Goal: Communication & Community: Participate in discussion

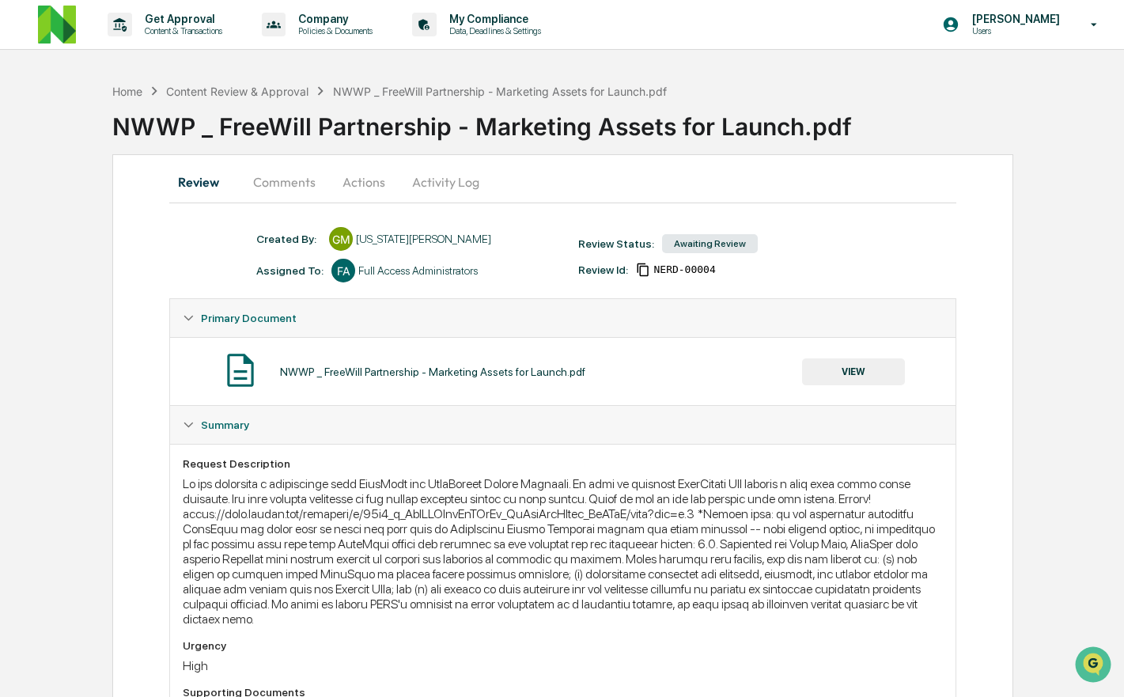
click at [283, 184] on button "Comments" at bounding box center [284, 182] width 88 height 38
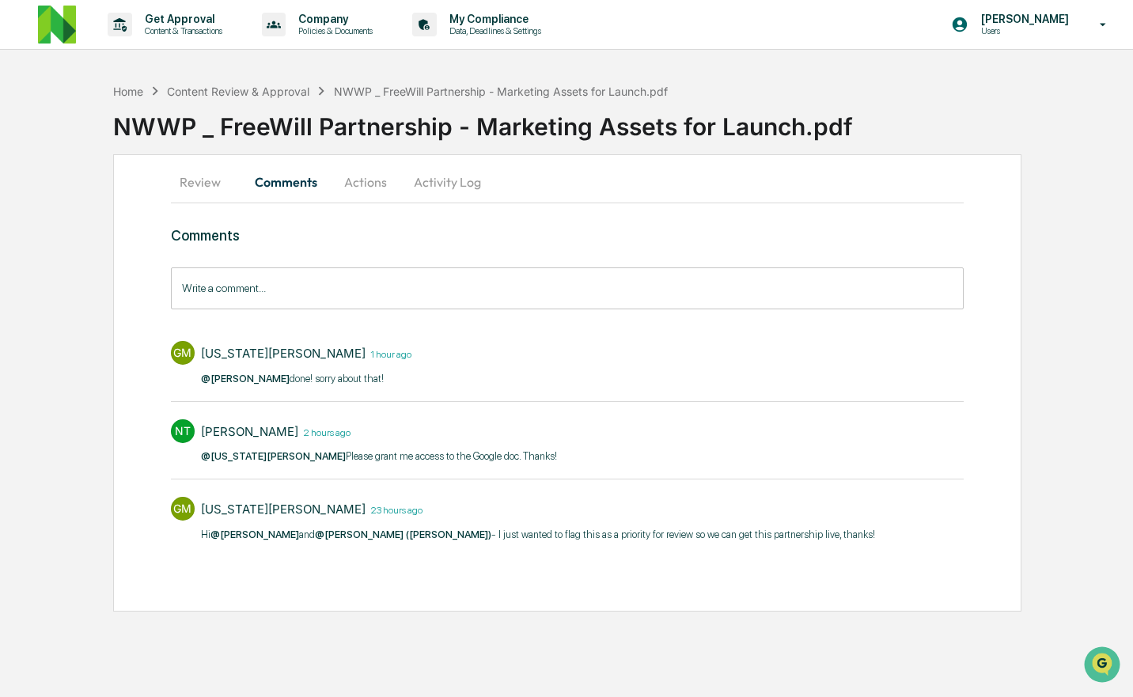
click at [292, 283] on input "Write a comment..." at bounding box center [567, 288] width 793 height 42
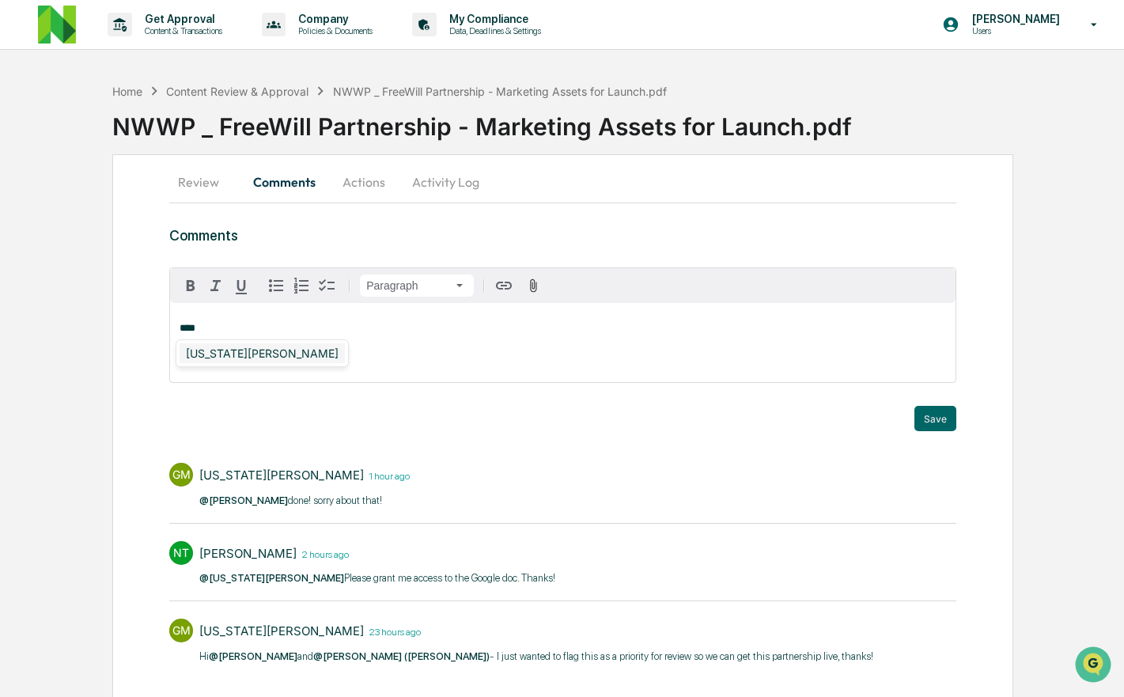
click at [233, 354] on div "[US_STATE][PERSON_NAME]" at bounding box center [262, 353] width 165 height 20
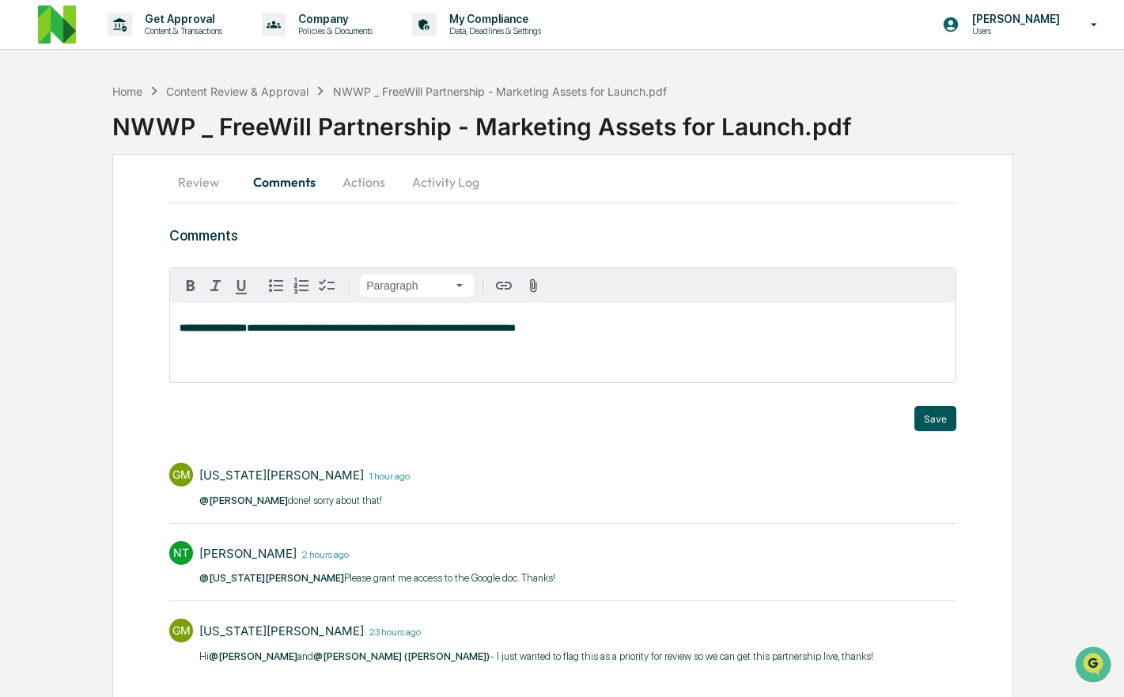
click at [946, 425] on button "Save" at bounding box center [935, 418] width 42 height 25
